Goal: Find specific page/section: Find specific page/section

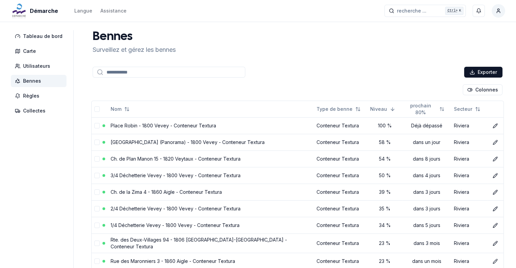
click at [25, 10] on img at bounding box center [19, 11] width 16 height 16
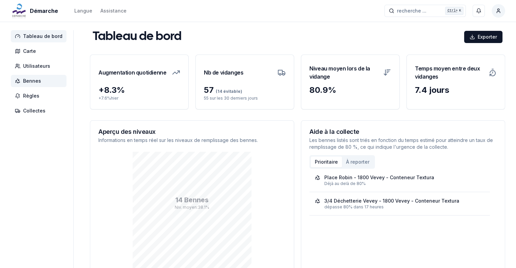
click at [38, 81] on span "Bennes" at bounding box center [32, 81] width 18 height 7
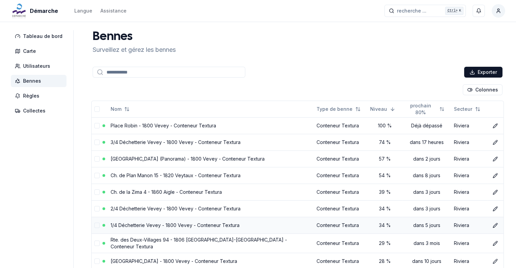
scroll to position [73, 0]
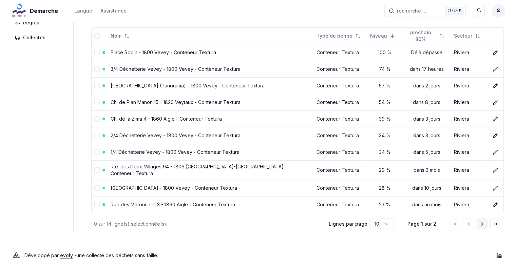
click at [480, 222] on icon "Aller à la page suivante" at bounding box center [481, 224] width 5 height 5
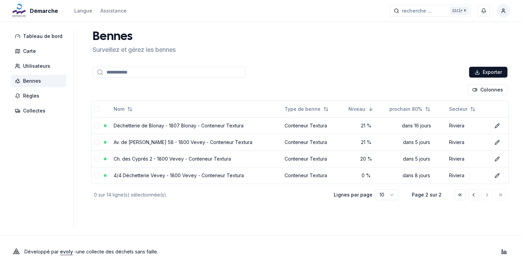
click at [282, 224] on main "[PERSON_NAME] et gérez les bennes Exporter Colonnes Nom Type de benne Niveau pr…" at bounding box center [300, 128] width 420 height 197
click at [472, 193] on icon "Aller à la page précédente" at bounding box center [473, 194] width 5 height 5
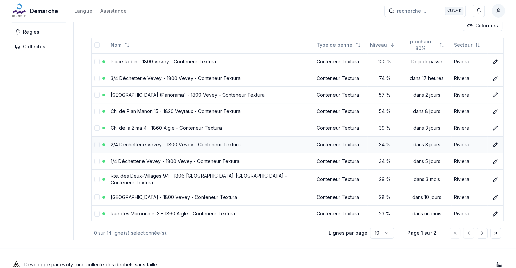
scroll to position [68, 0]
